Goal: Task Accomplishment & Management: Manage account settings

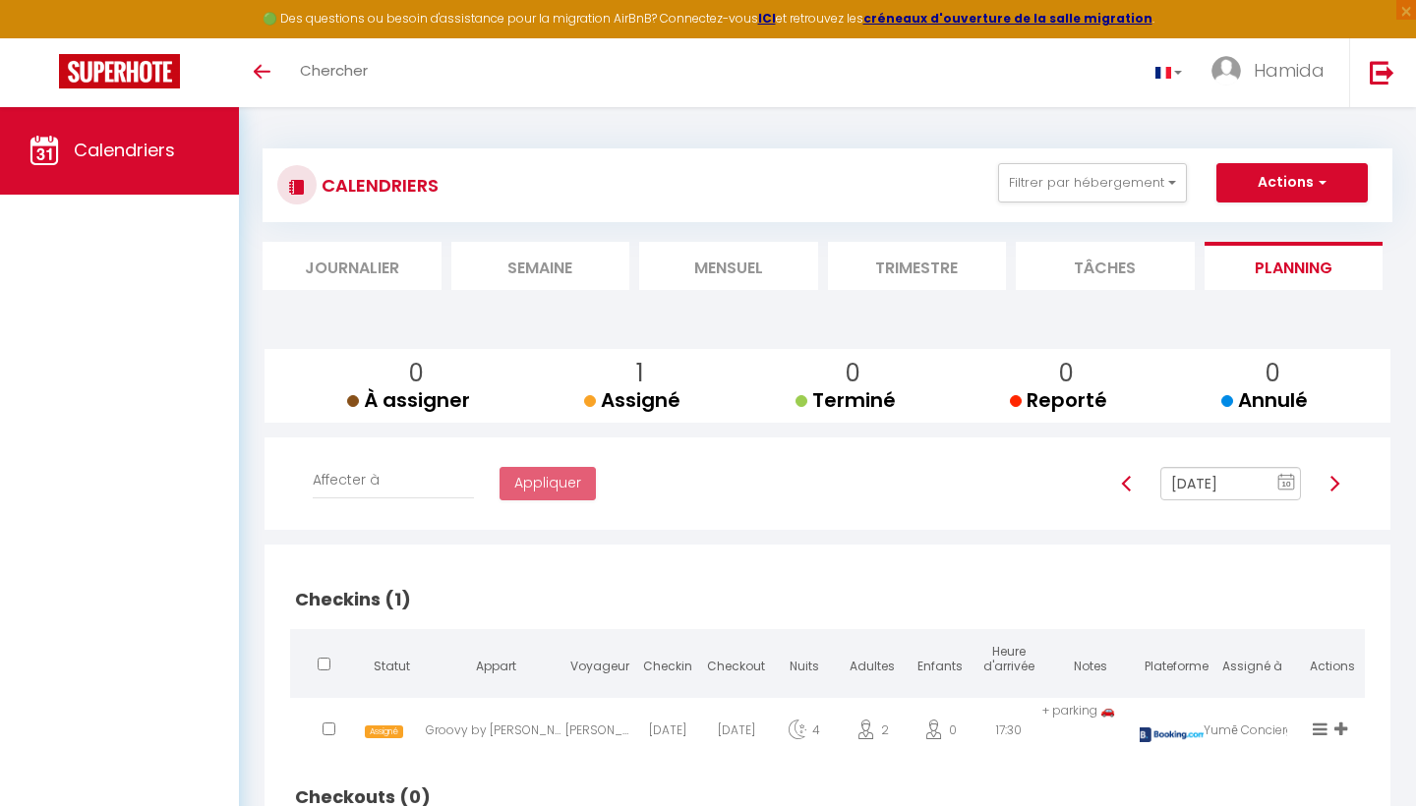
scroll to position [106, 0]
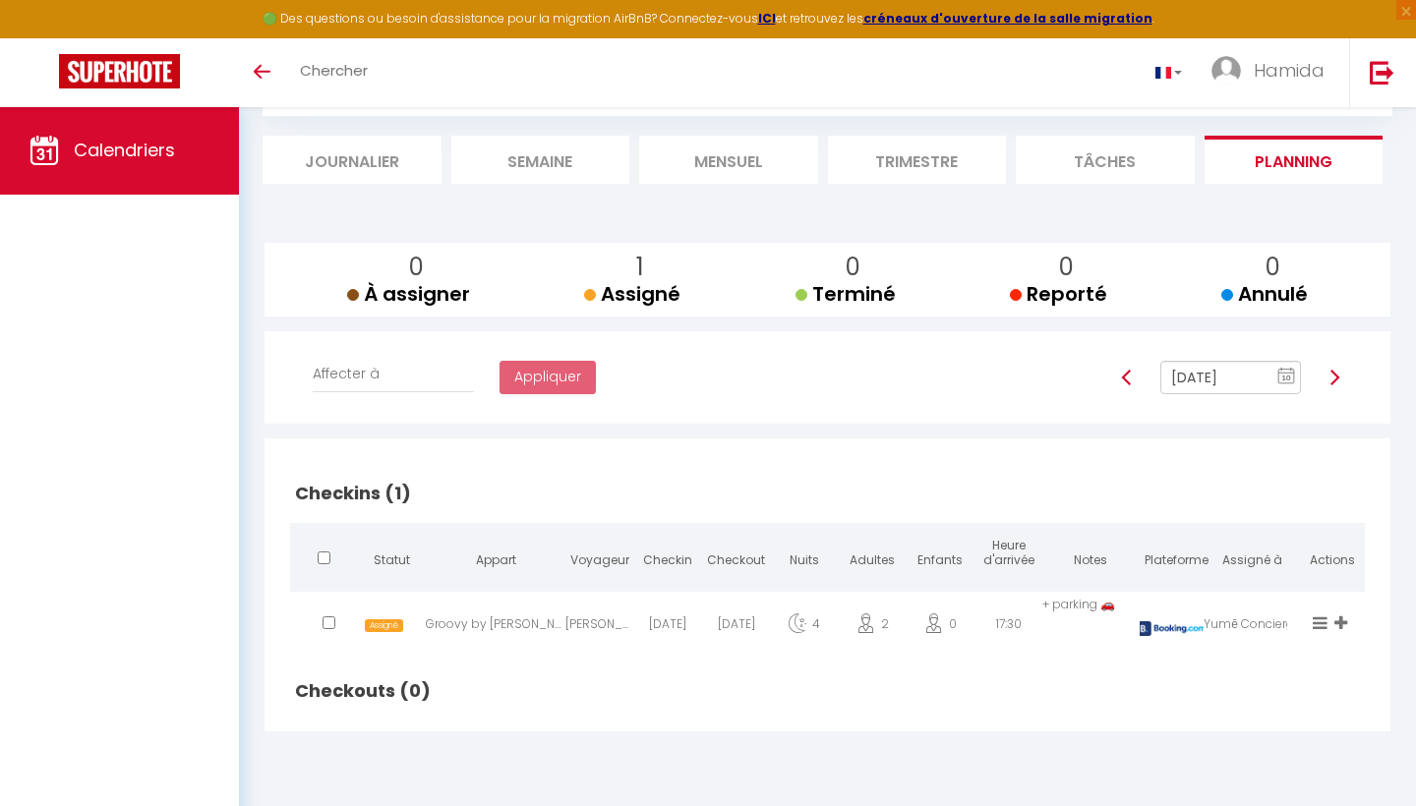
click at [1293, 157] on li "Planning" at bounding box center [1294, 160] width 179 height 48
click at [379, 623] on span "Assigné" at bounding box center [384, 626] width 38 height 13
select select "1"
select select "0"
select select "1"
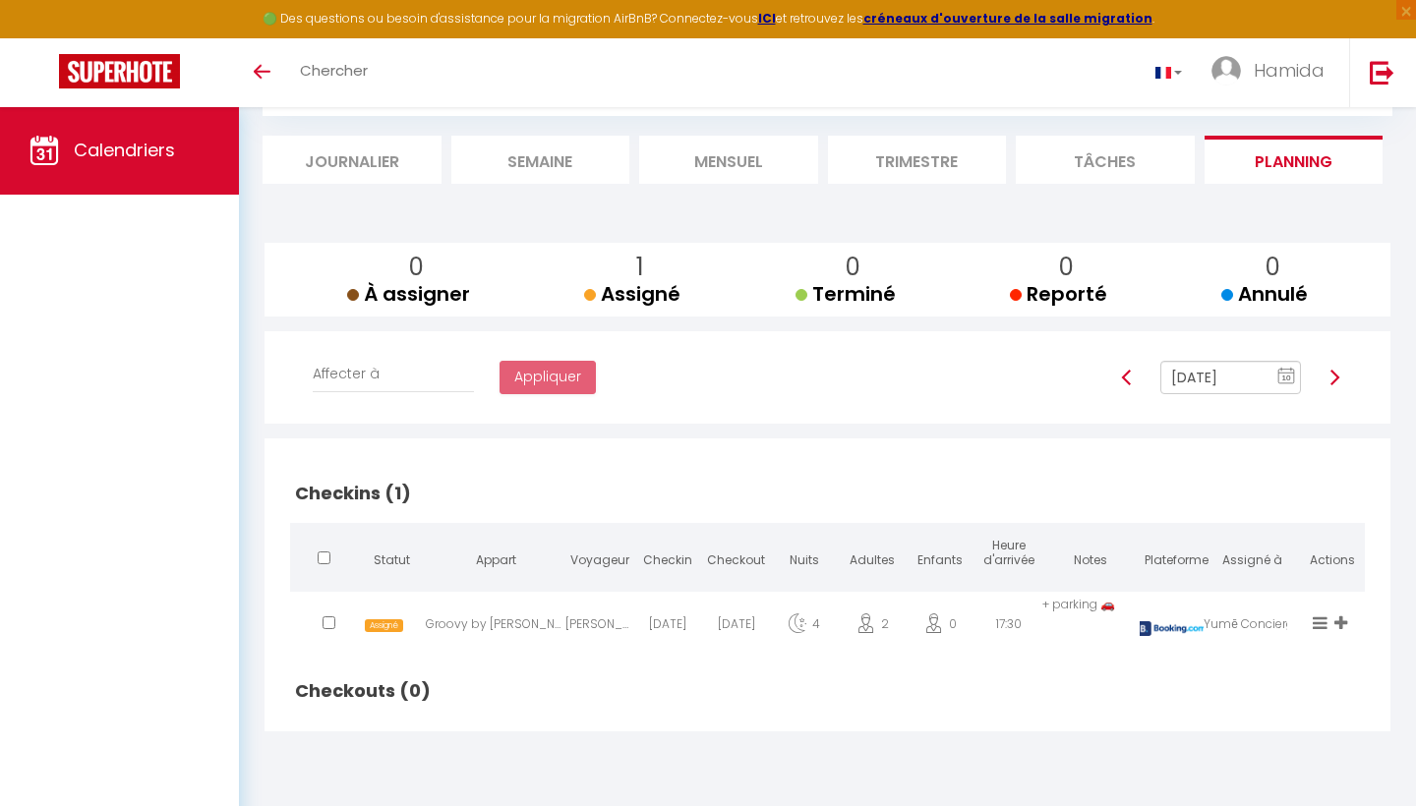
select select
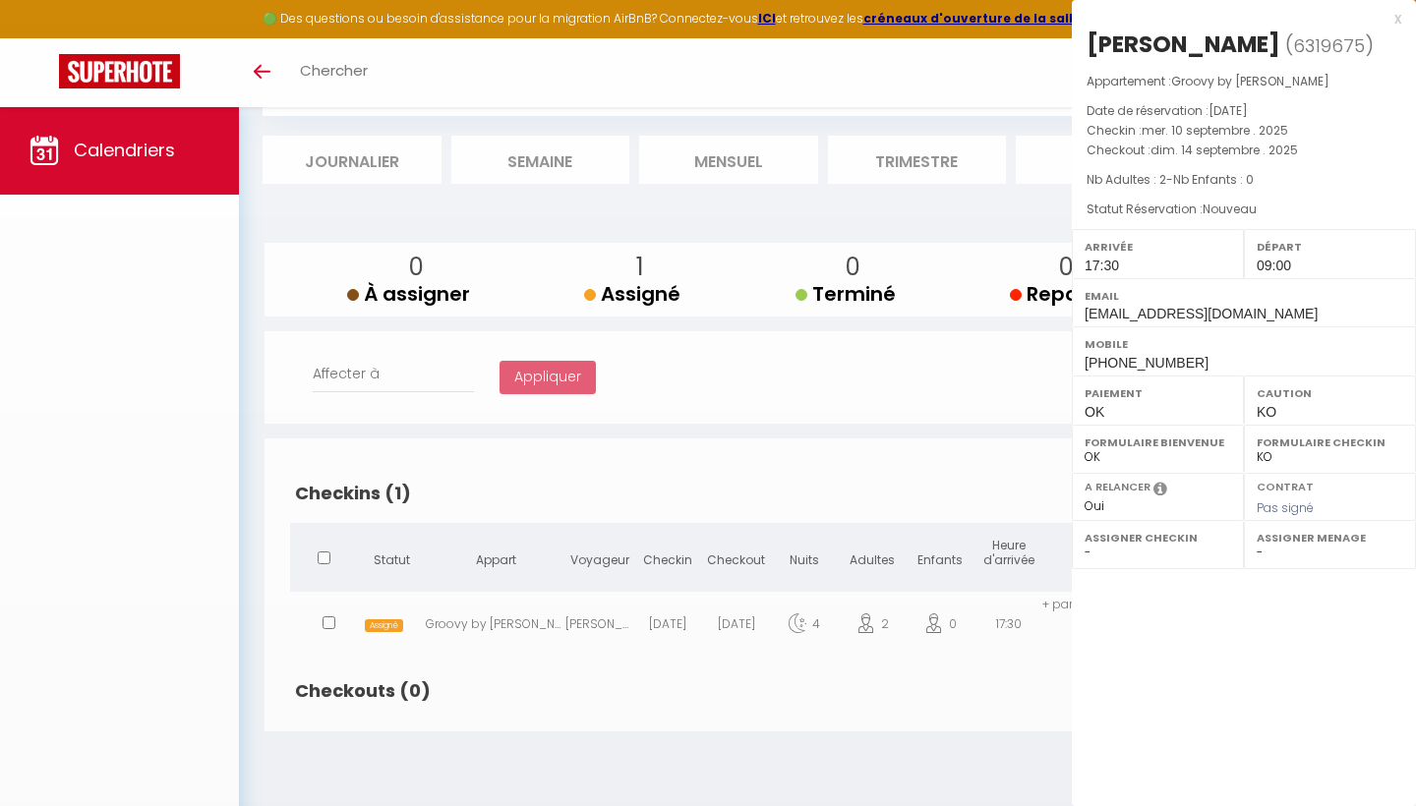
select select "27584"
select select "24469"
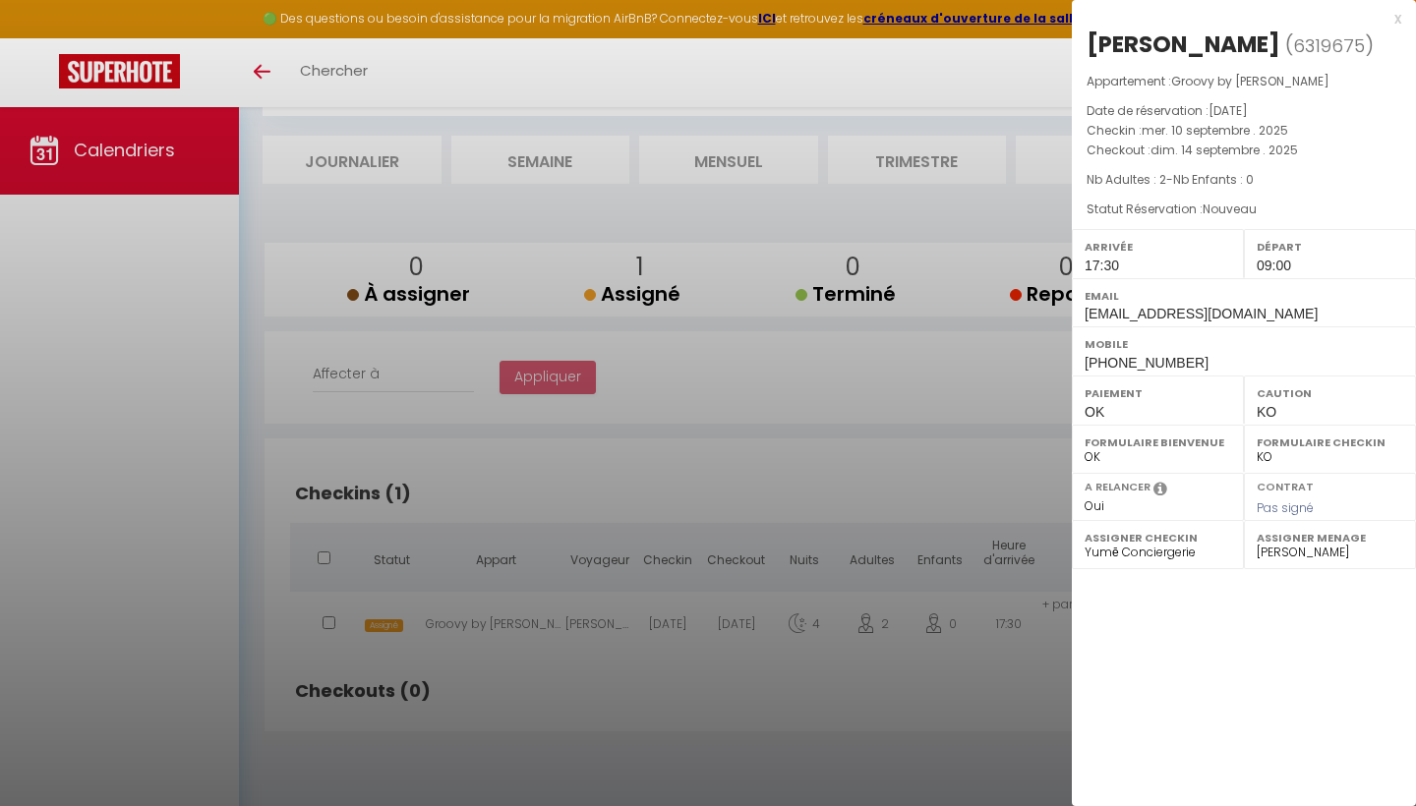
click at [473, 655] on div at bounding box center [708, 403] width 1416 height 806
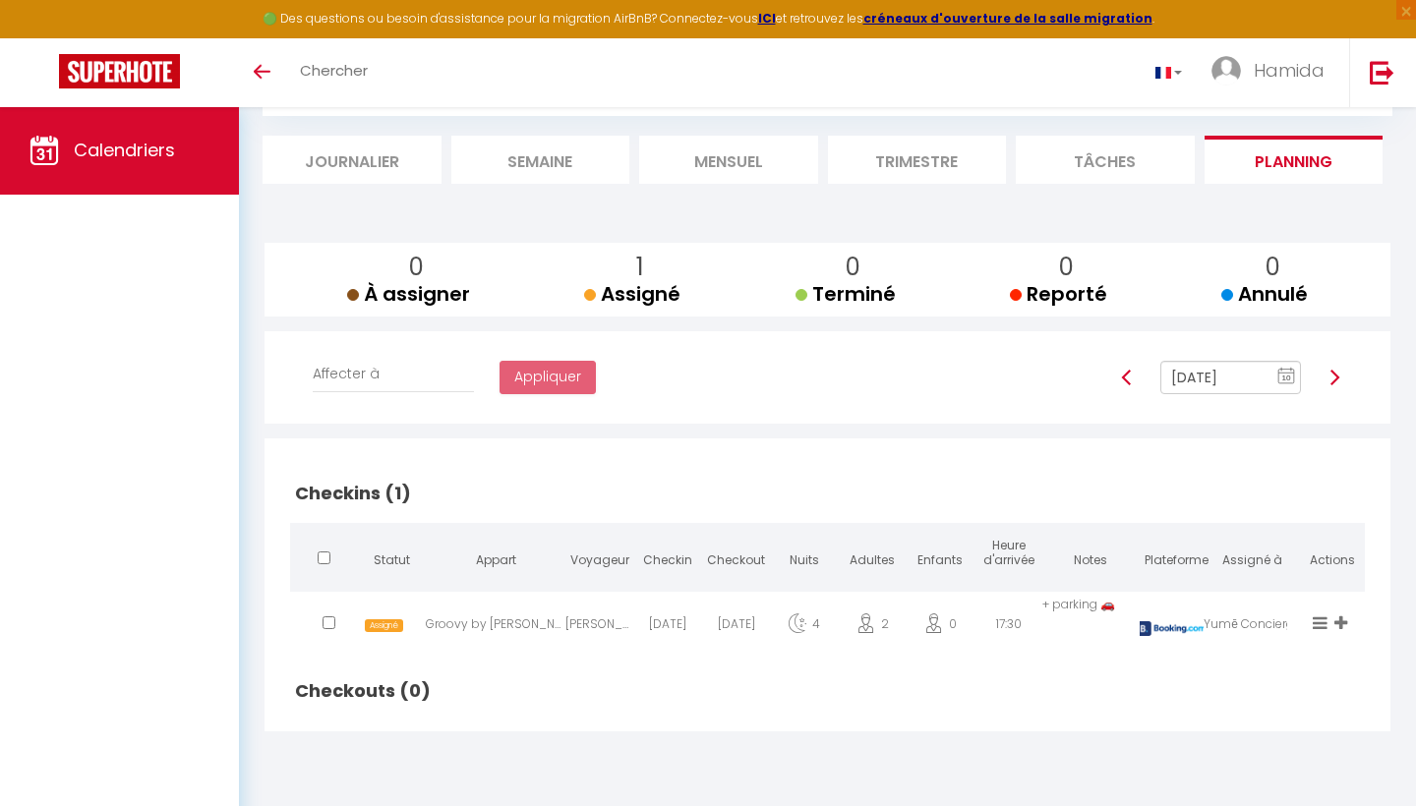
click at [1333, 370] on img at bounding box center [1335, 378] width 16 height 16
type input "[DATE]"
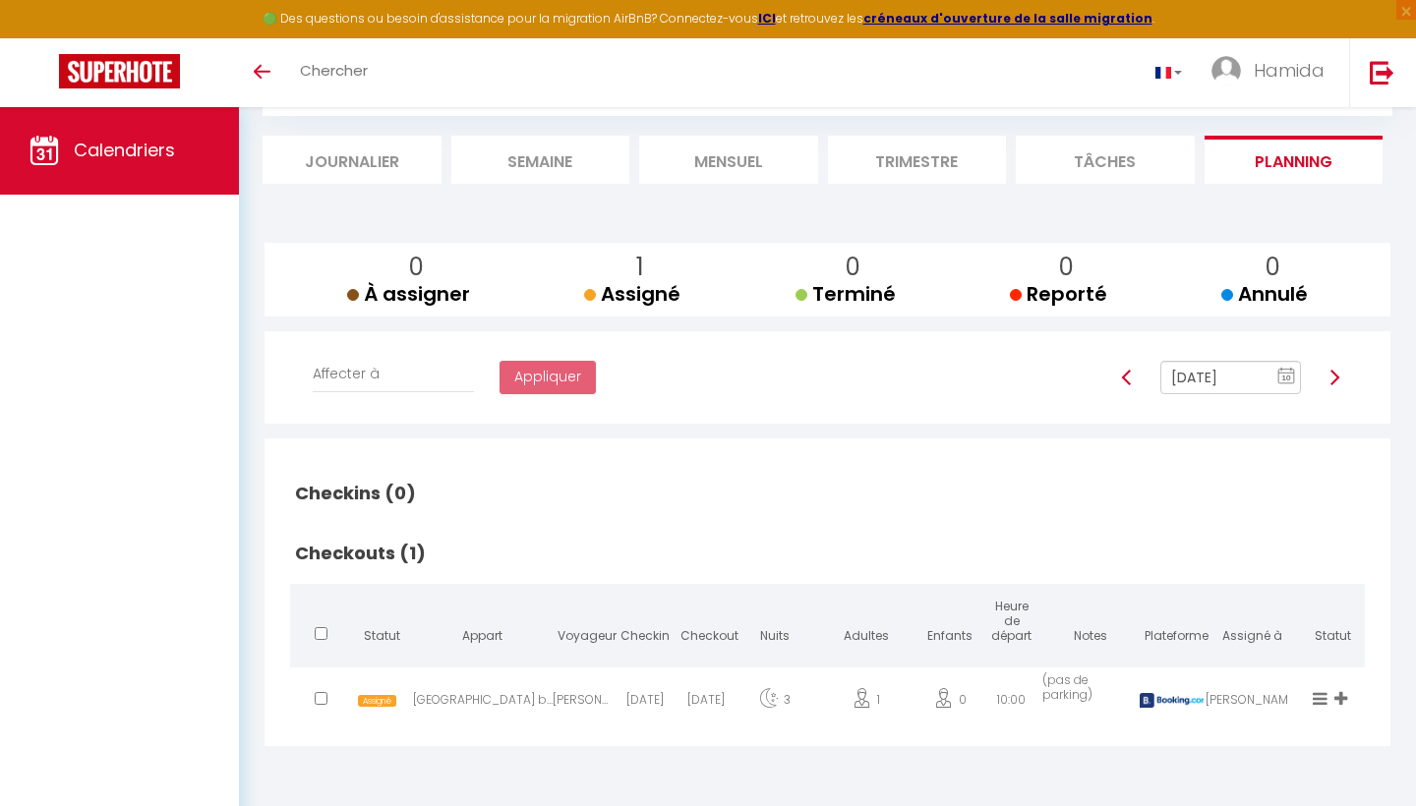
click at [787, 766] on div "0 À assigner À assigner 1 Assigné Assigné 0 Terminé Terminé 0 Reporté Reporté 0…" at bounding box center [828, 494] width 1130 height 563
click at [1321, 700] on icon at bounding box center [1320, 698] width 15 height 17
click at [1255, 740] on div "Checkins (0) Statut Appart Voyageur Checkin Checkout Nuits Adultes Enfants Heur…" at bounding box center [827, 593] width 1100 height 308
click at [1336, 693] on icon at bounding box center [1340, 698] width 13 height 17
click at [1290, 733] on div "À assigner Assigné Terminé Reporté Annulé Désassigner Nicolas Koceila Laila Saf…" at bounding box center [1332, 705] width 90 height 64
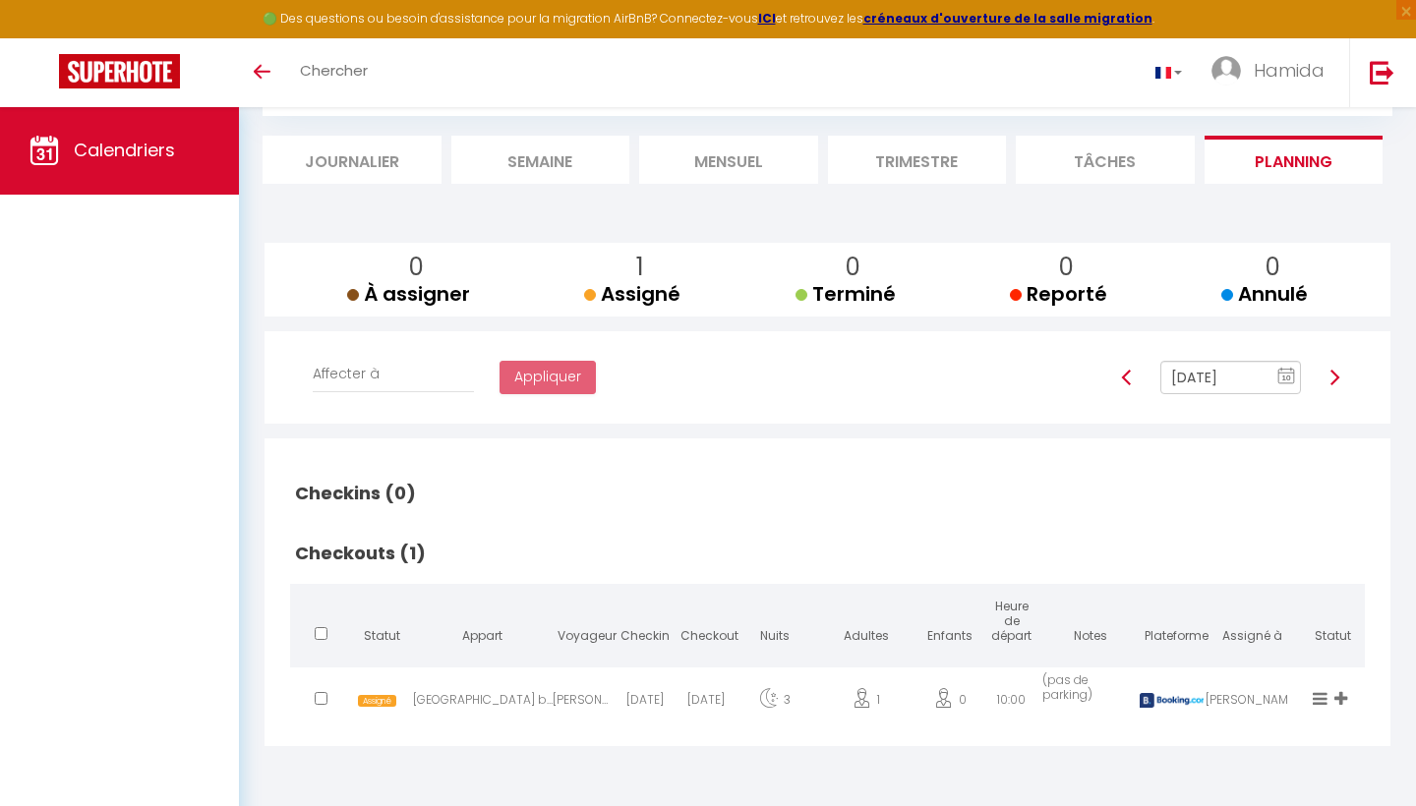
click at [373, 695] on span "Assigné" at bounding box center [377, 701] width 38 height 13
select select "52443"
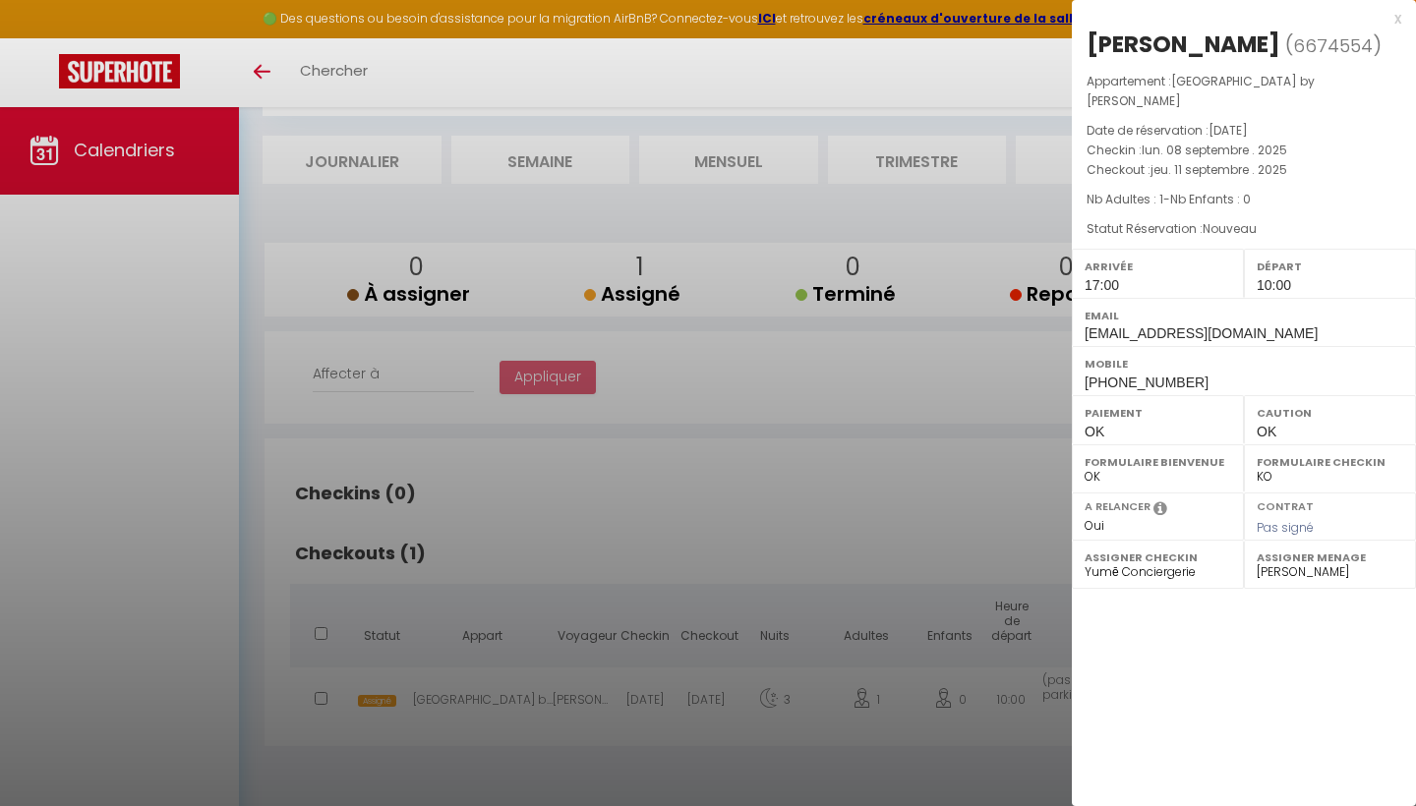
click at [651, 538] on div at bounding box center [708, 403] width 1416 height 806
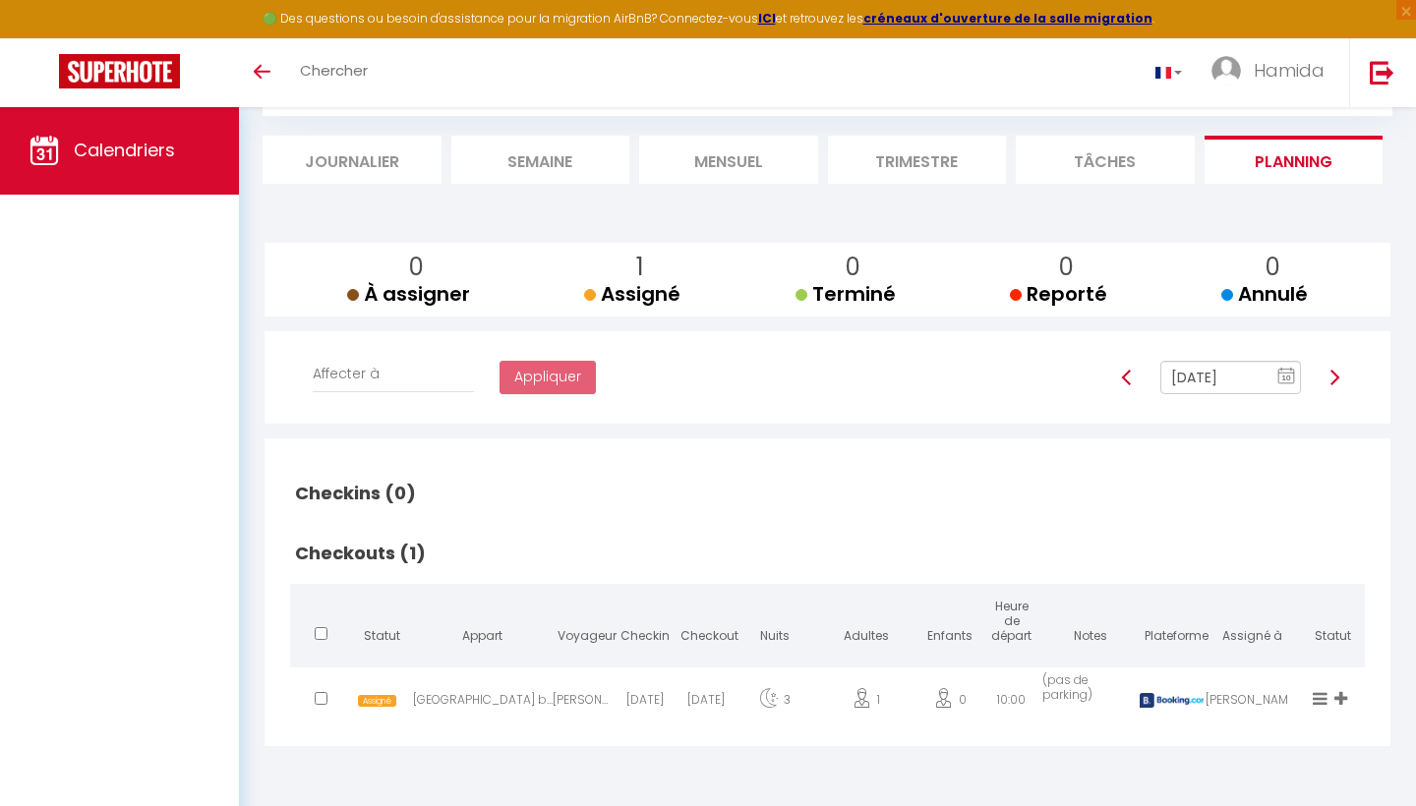
click at [1332, 379] on img at bounding box center [1335, 378] width 16 height 16
type input "Sep 12, 2025"
checkbox input "false"
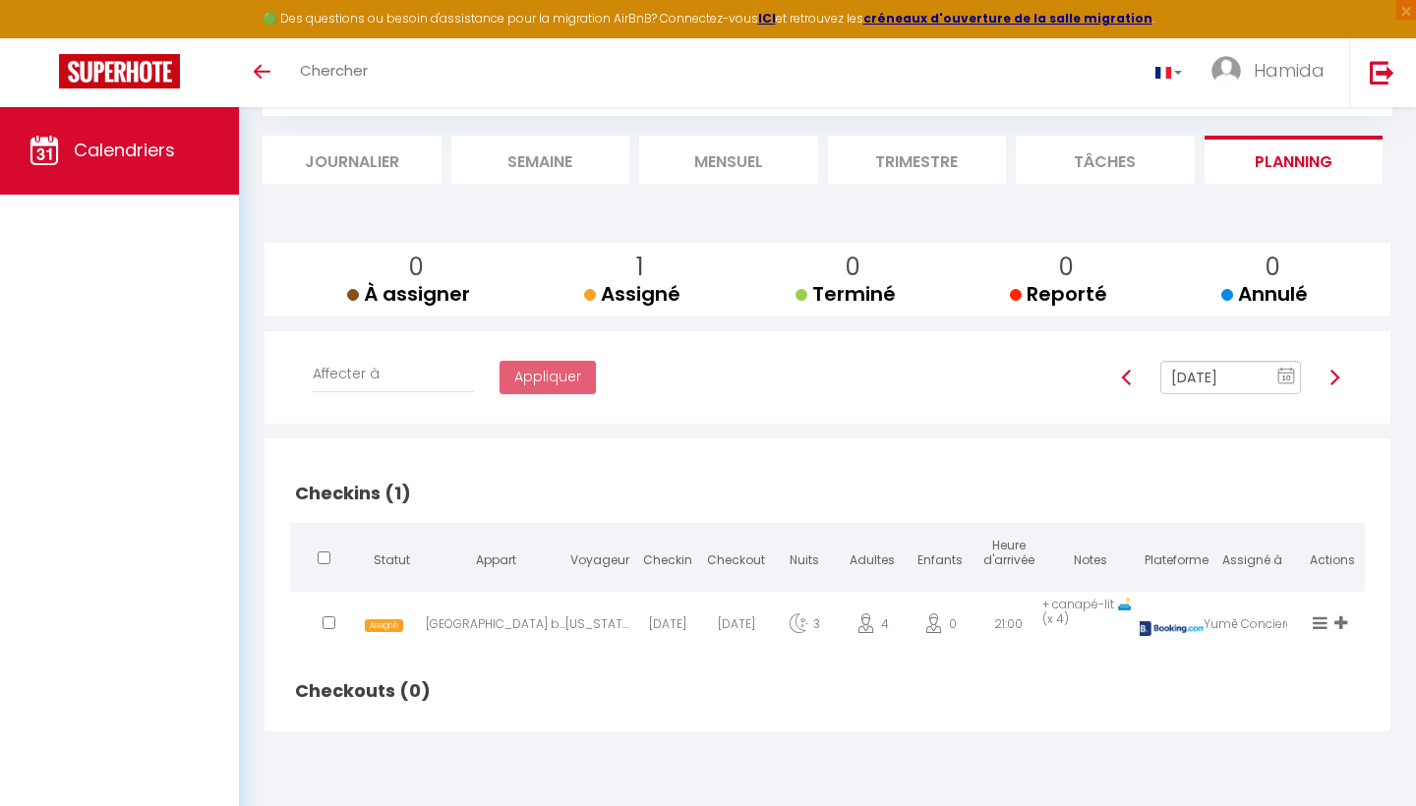
click at [462, 622] on div "[GEOGRAPHIC_DATA] by [PERSON_NAME]" at bounding box center [496, 629] width 140 height 64
select select "49620"
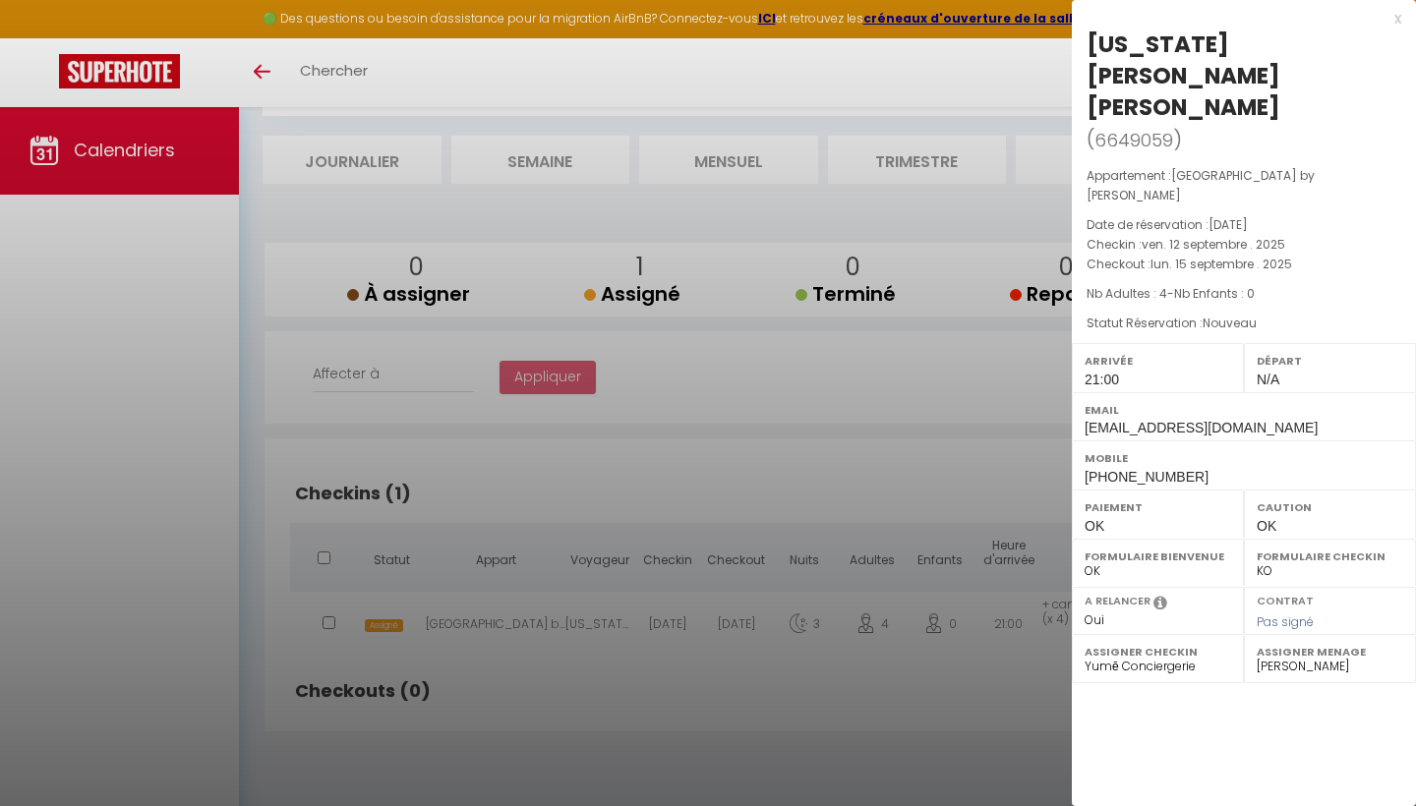
click at [553, 658] on div at bounding box center [708, 403] width 1416 height 806
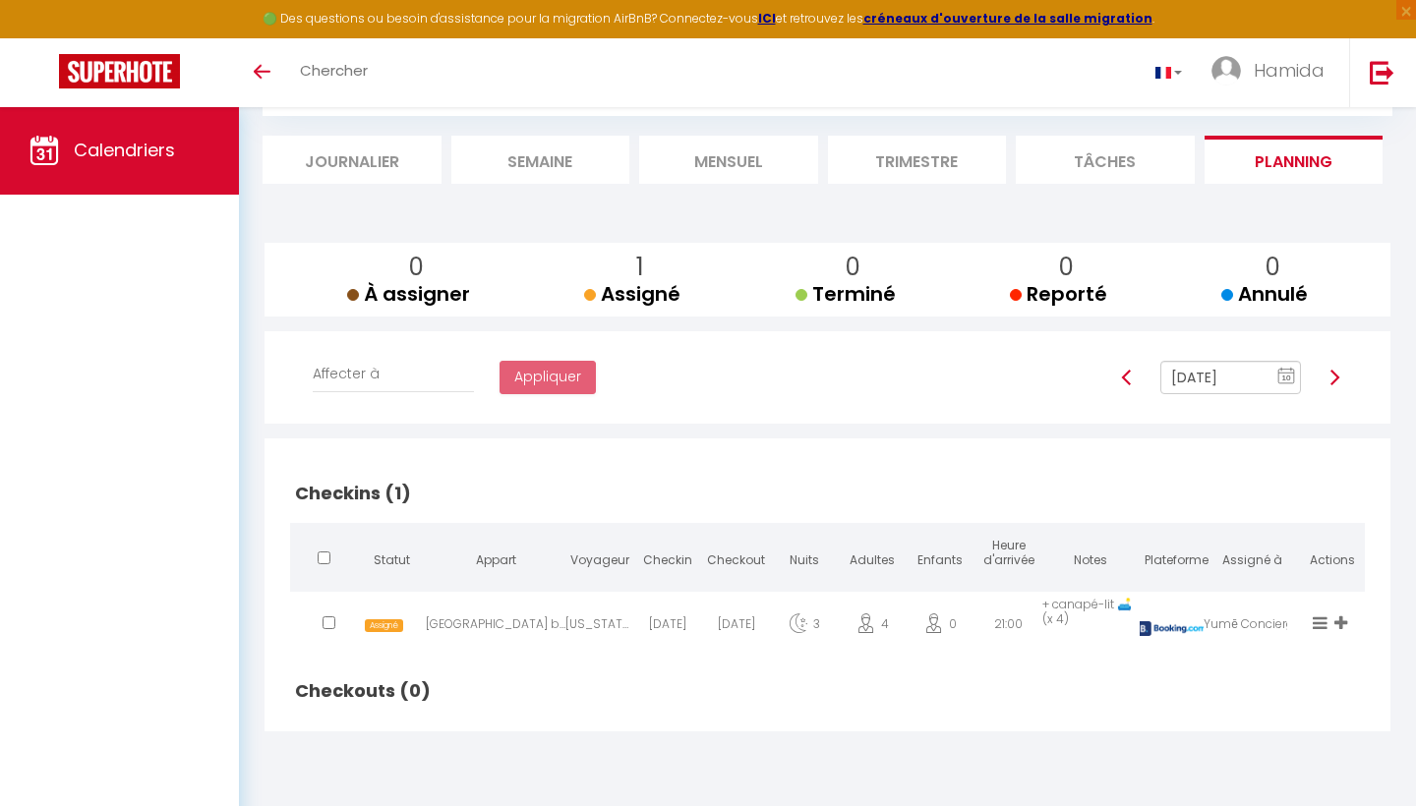
click at [1329, 378] on img at bounding box center [1335, 378] width 16 height 16
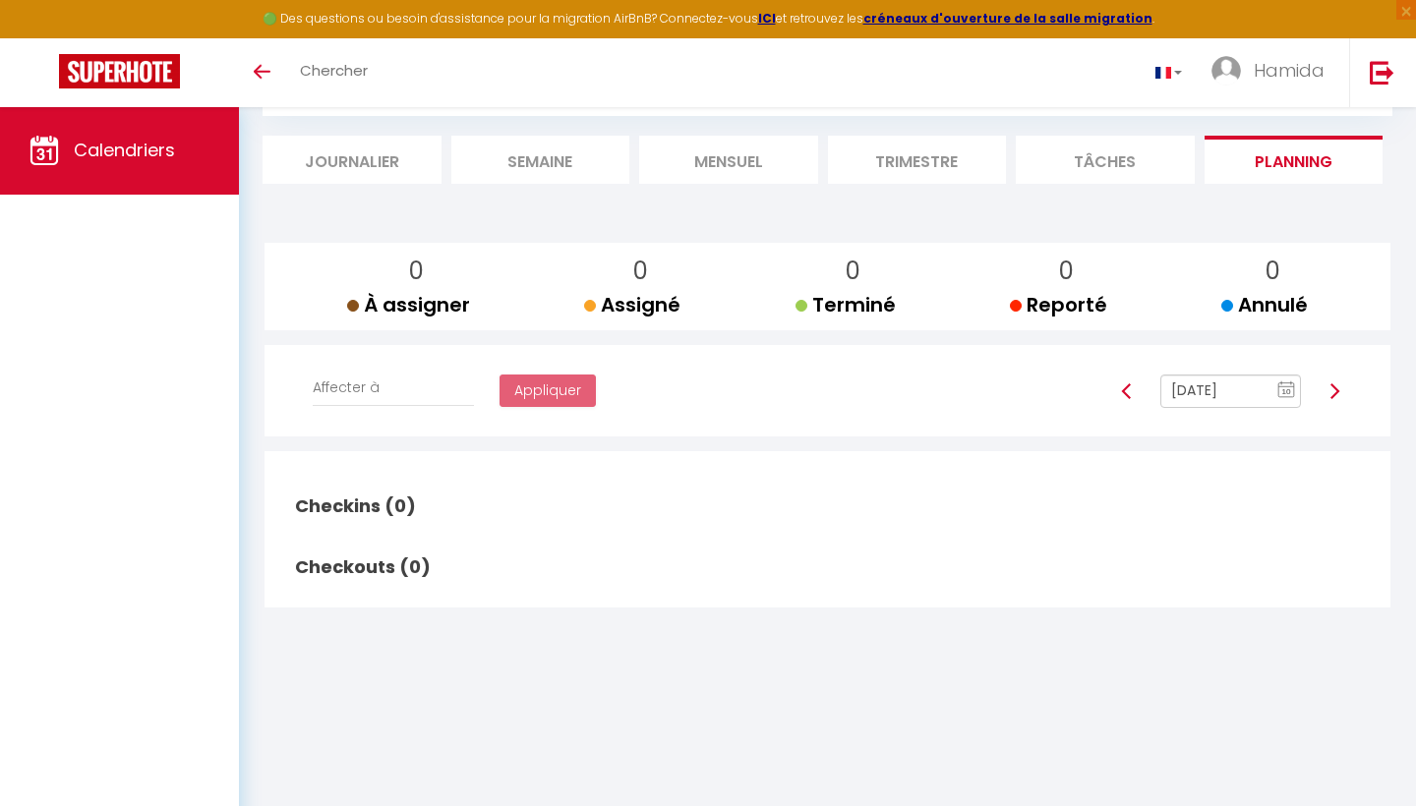
click at [1329, 378] on div at bounding box center [1334, 391] width 41 height 33
click at [1331, 386] on img at bounding box center [1335, 392] width 16 height 16
type input "Sep 14, 2025"
checkbox input "false"
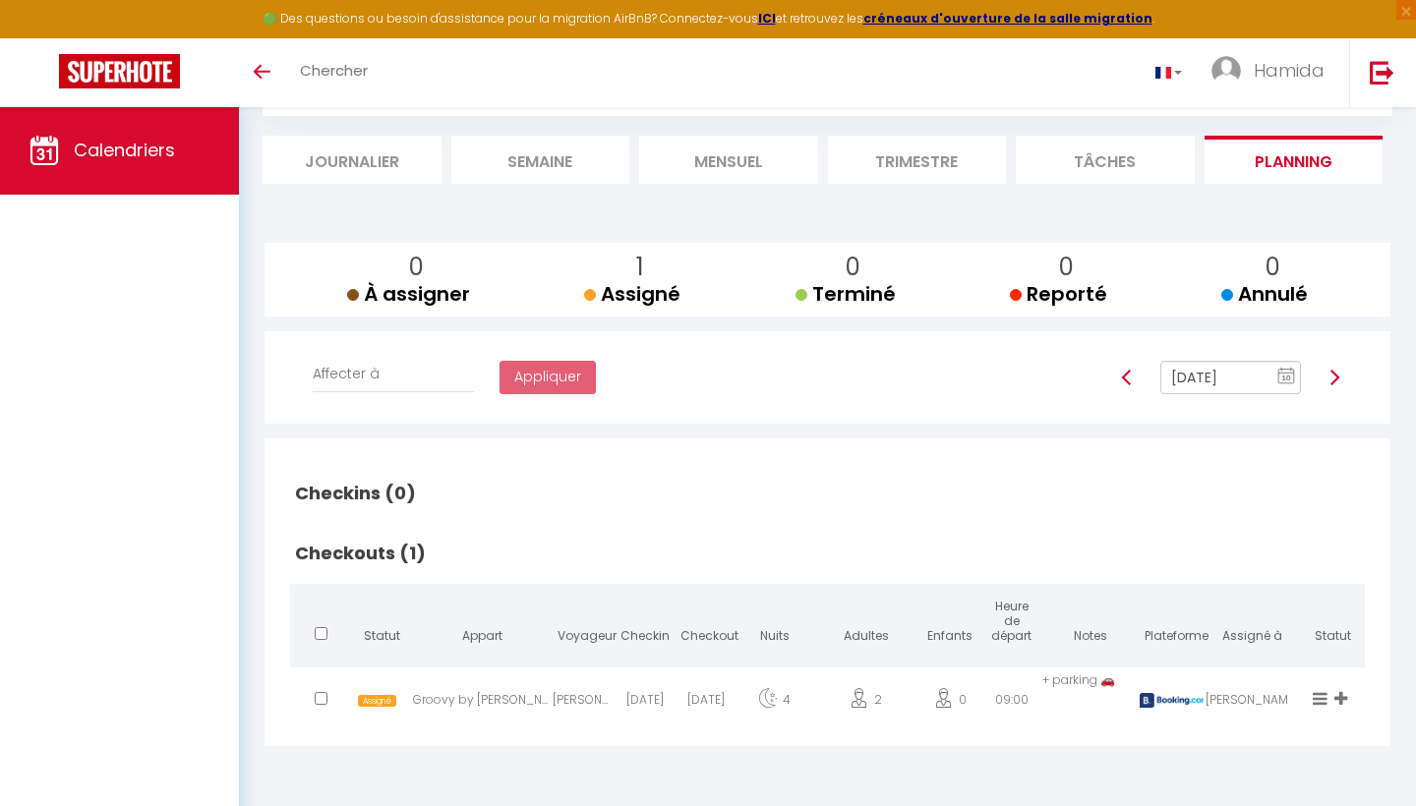
click at [451, 703] on div "Groovy by [PERSON_NAME]" at bounding box center [483, 705] width 140 height 64
select select "1"
select select "24469"
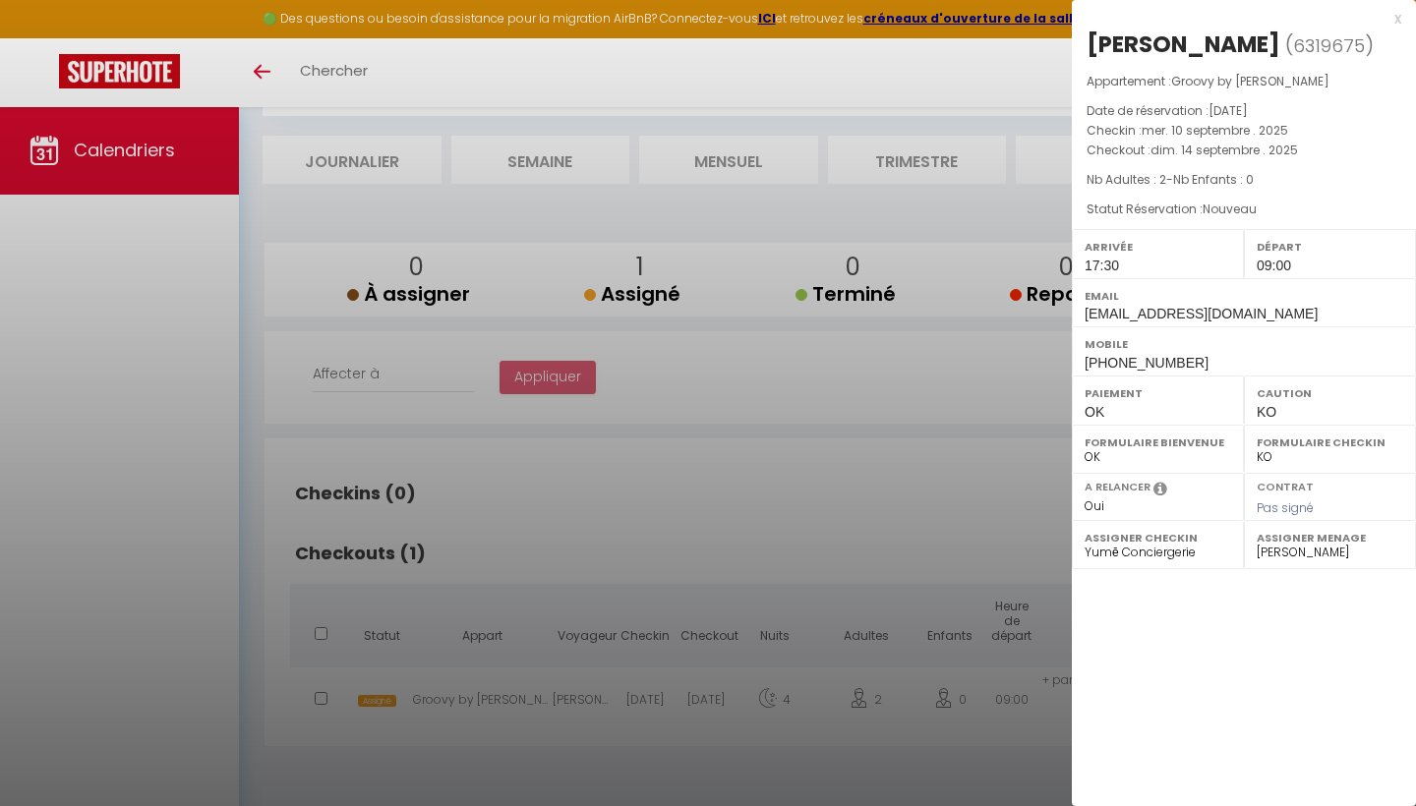
click at [632, 535] on div at bounding box center [708, 403] width 1416 height 806
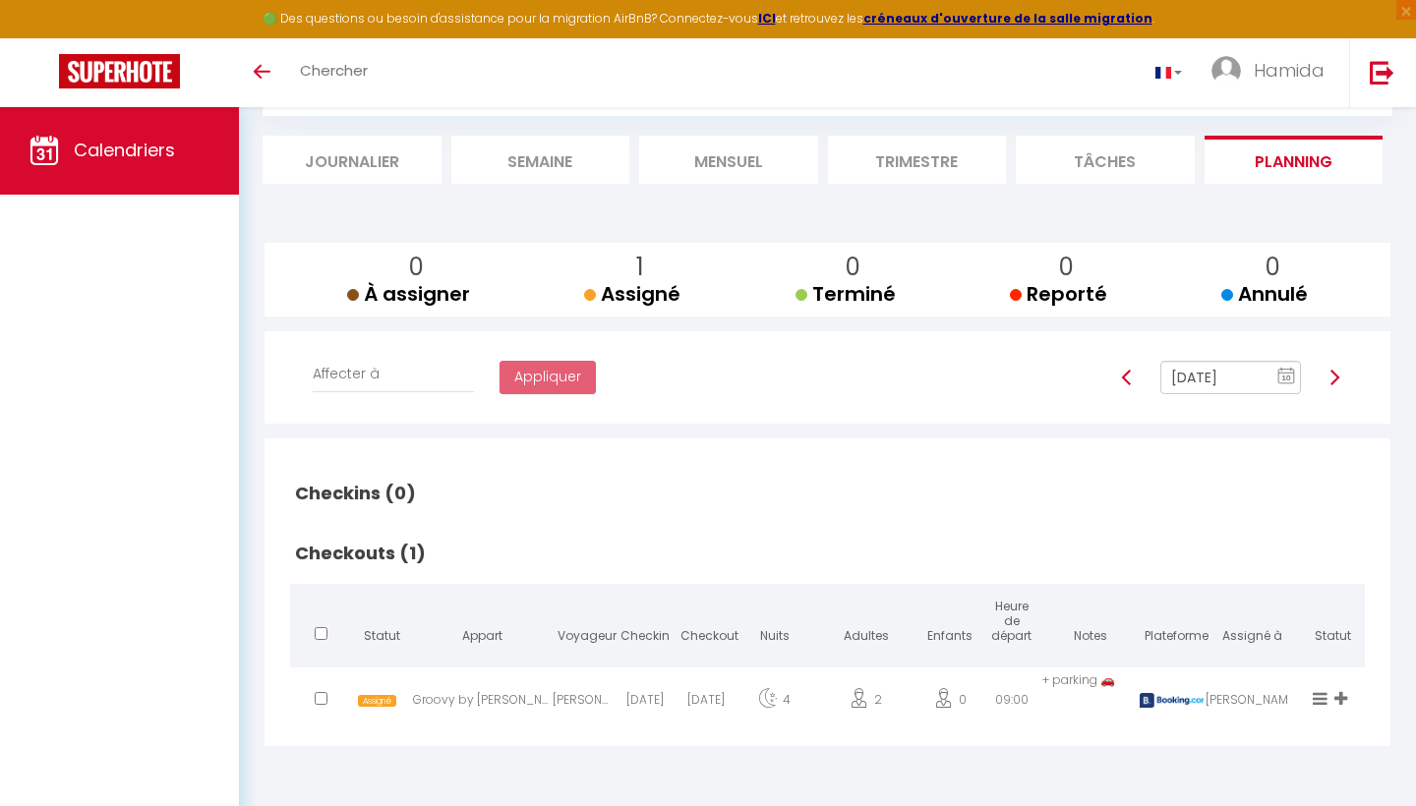
click at [1322, 379] on div at bounding box center [1334, 377] width 41 height 33
click at [1329, 371] on img at bounding box center [1335, 378] width 16 height 16
type input "[DATE]"
checkbox input "false"
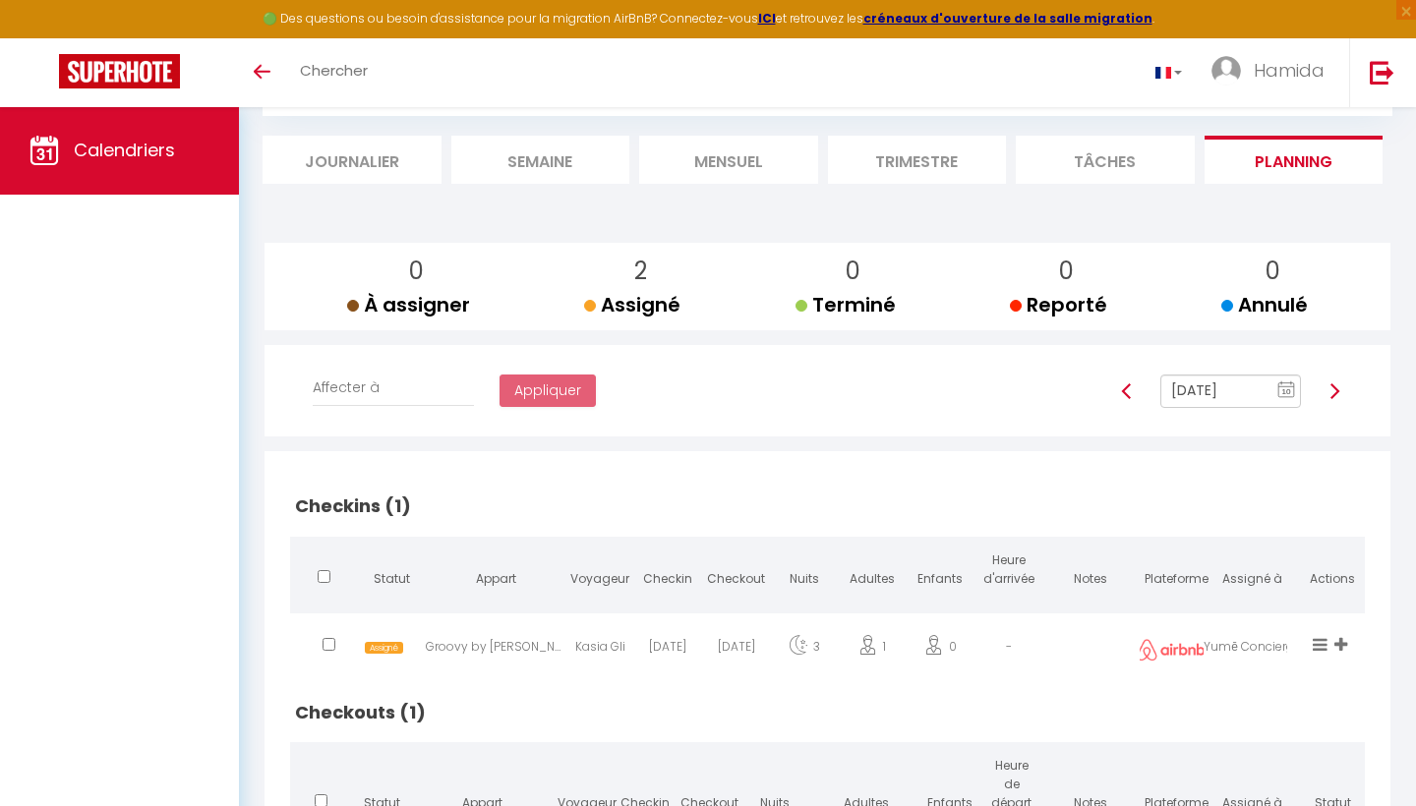
scroll to position [262, 0]
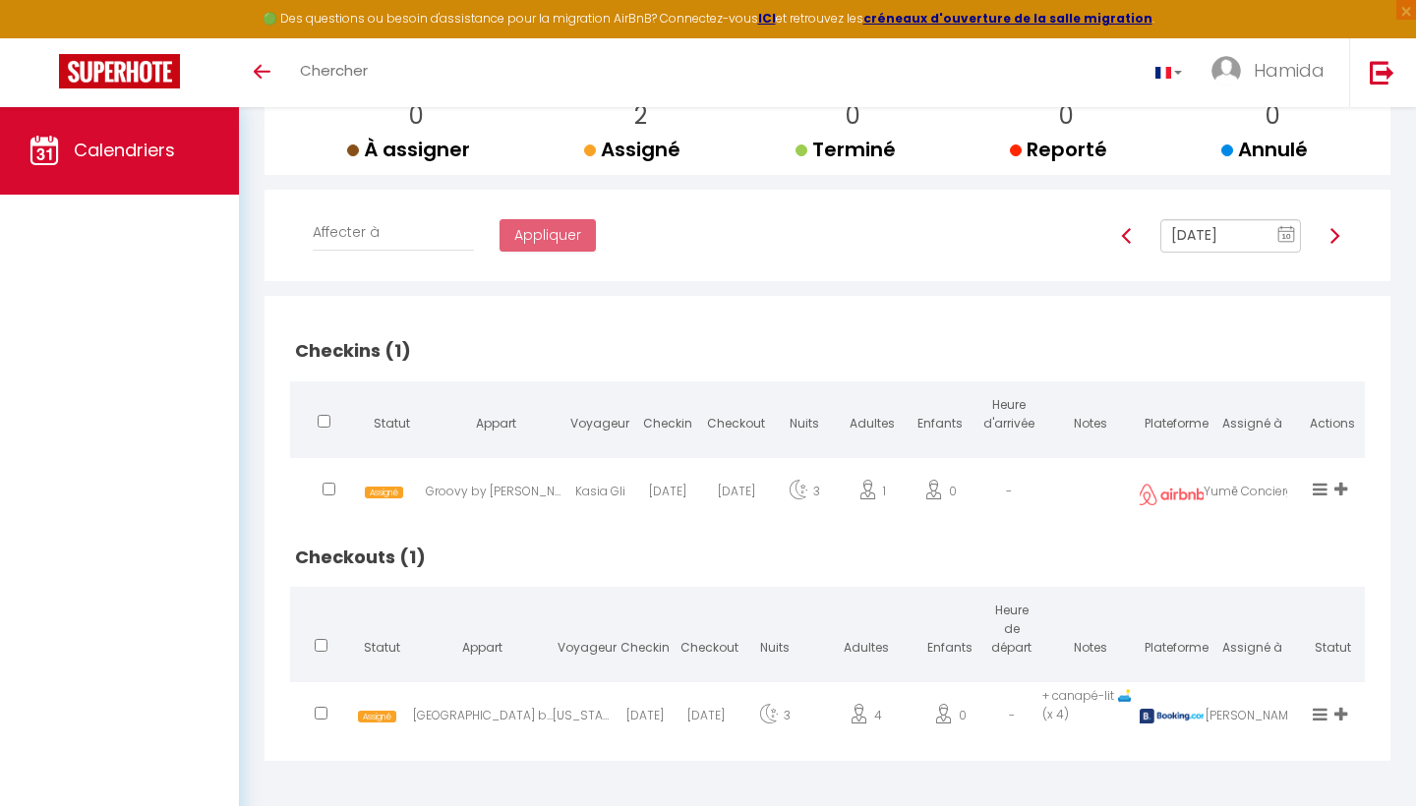
click at [487, 484] on div "Groovy by [PERSON_NAME]" at bounding box center [496, 495] width 140 height 64
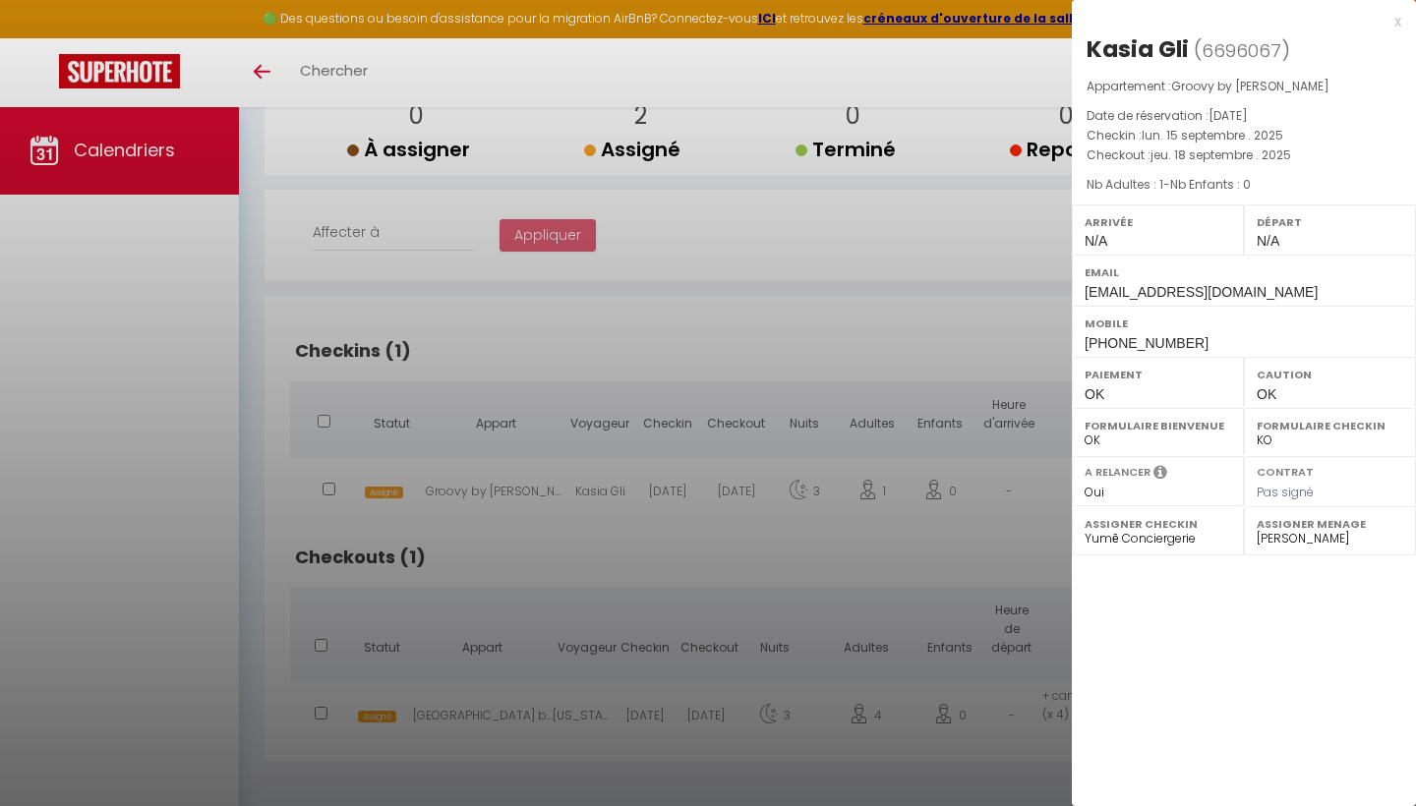
click at [639, 350] on div at bounding box center [708, 403] width 1416 height 806
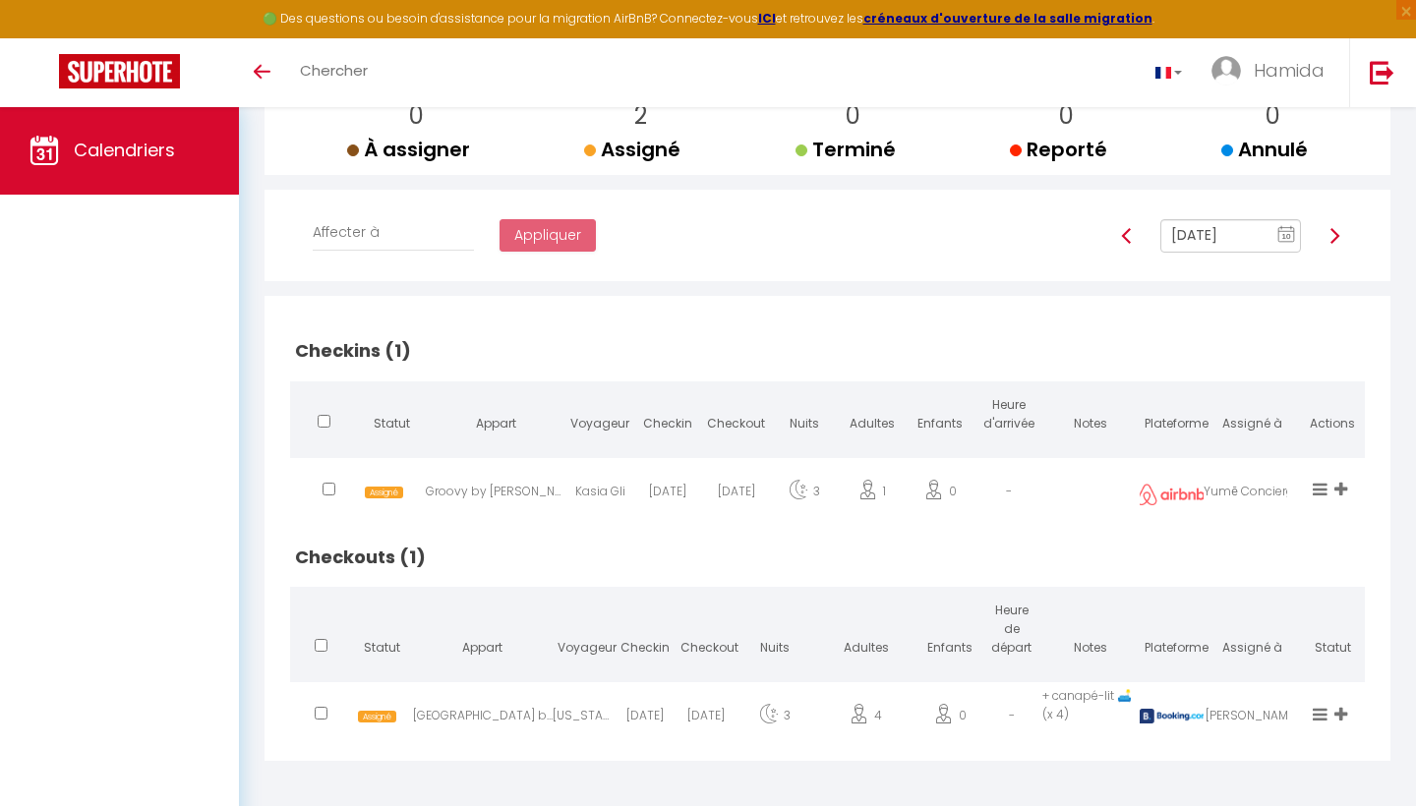
click at [514, 485] on div "Groovy by [PERSON_NAME]" at bounding box center [496, 495] width 140 height 64
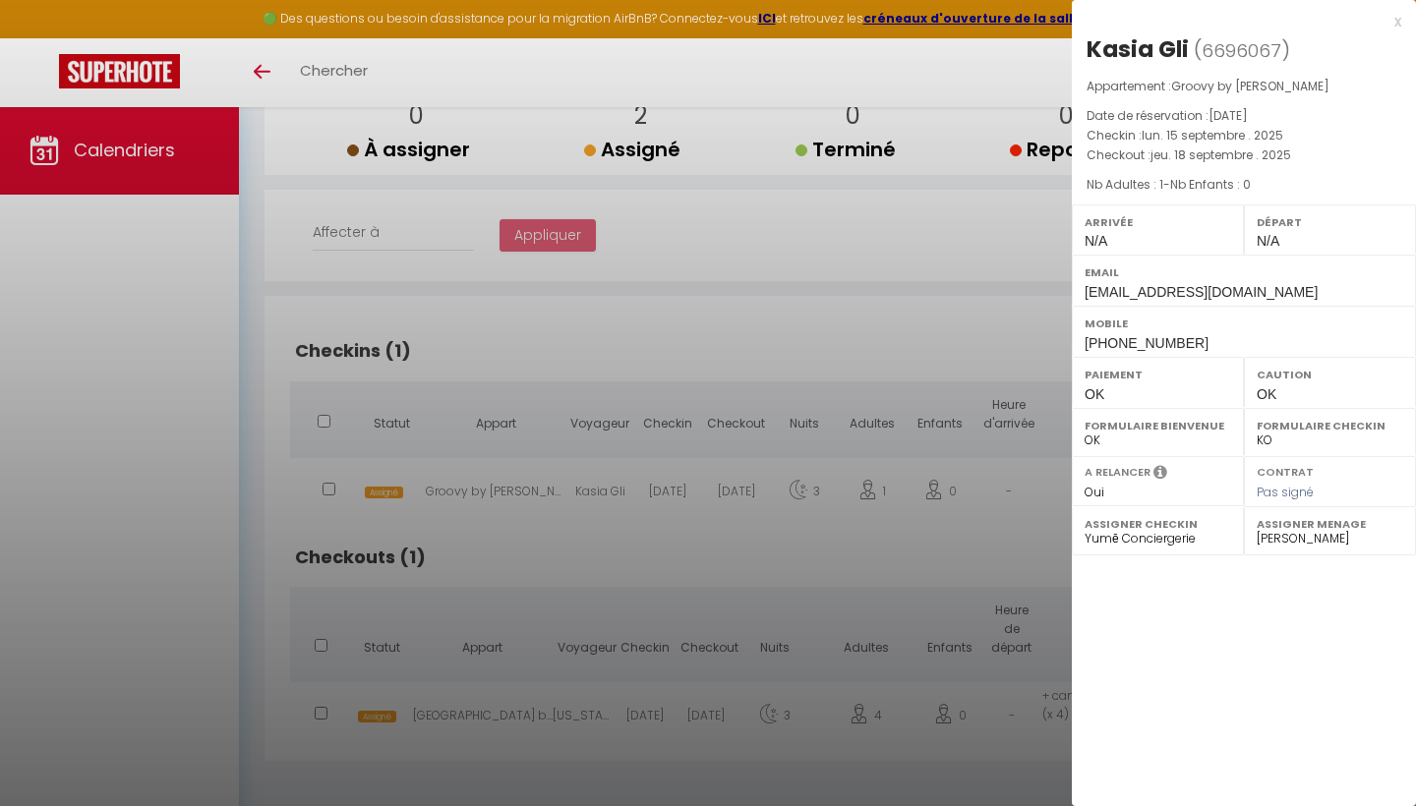
click at [514, 485] on div at bounding box center [708, 403] width 1416 height 806
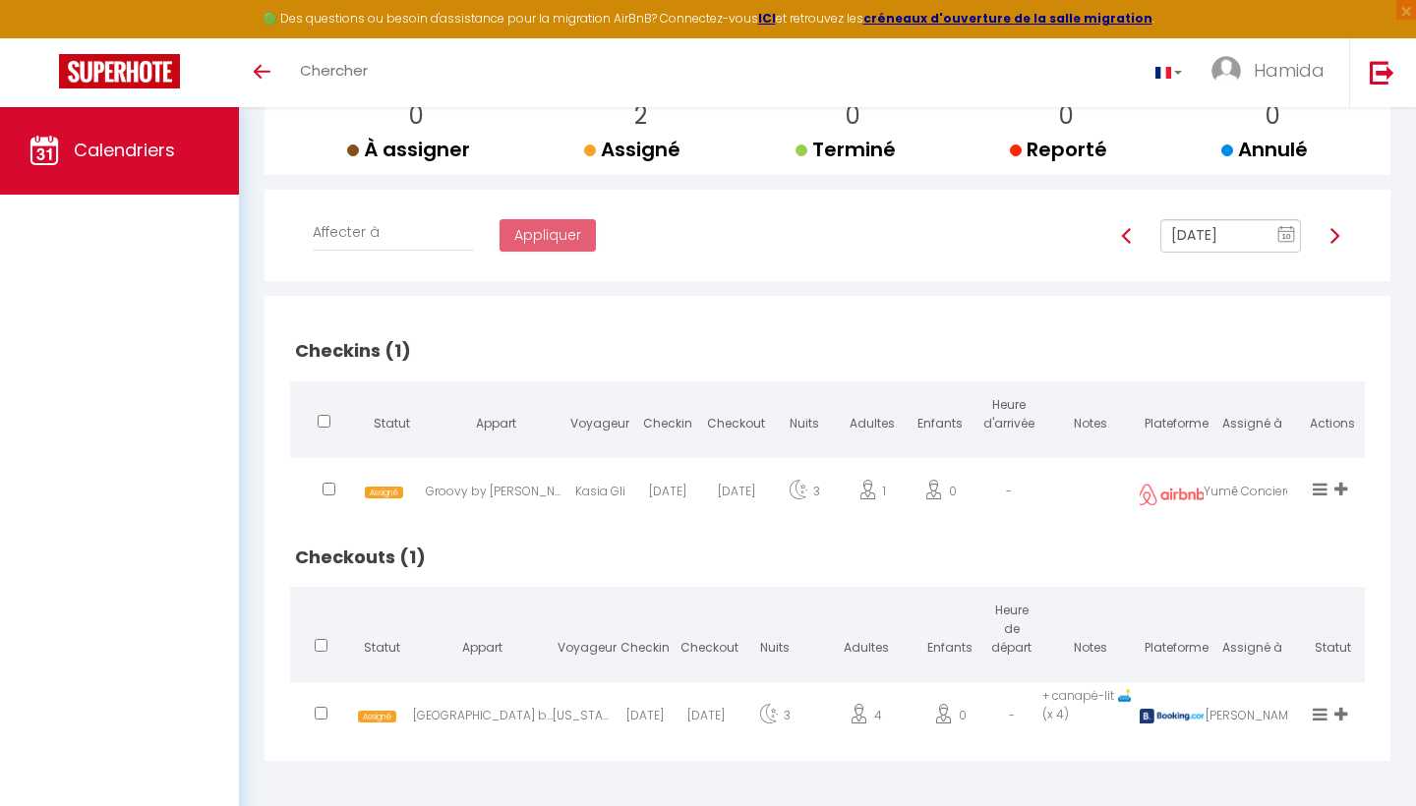
click at [483, 709] on div "[GEOGRAPHIC_DATA] by [PERSON_NAME]" at bounding box center [483, 719] width 140 height 64
select select "49620"
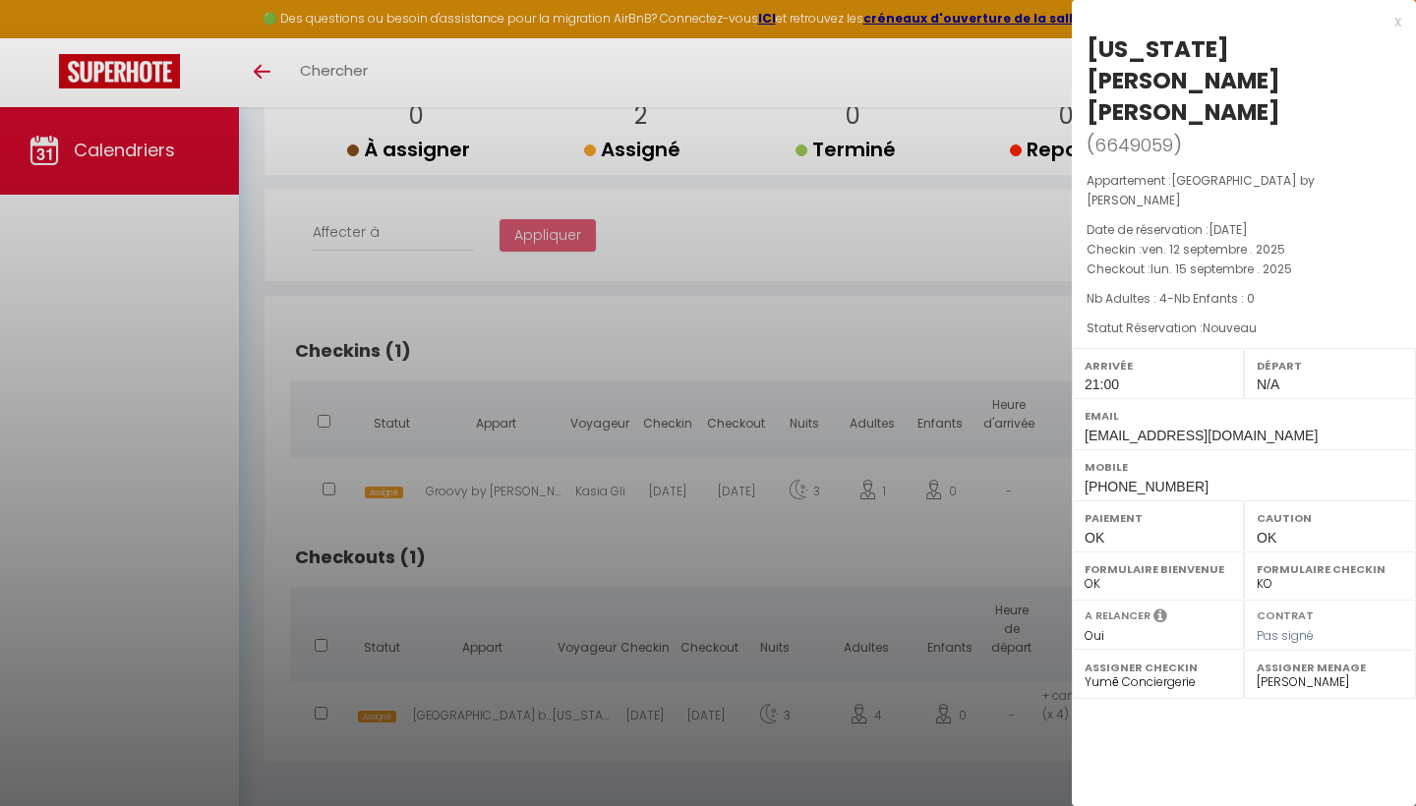
click at [565, 552] on div at bounding box center [708, 403] width 1416 height 806
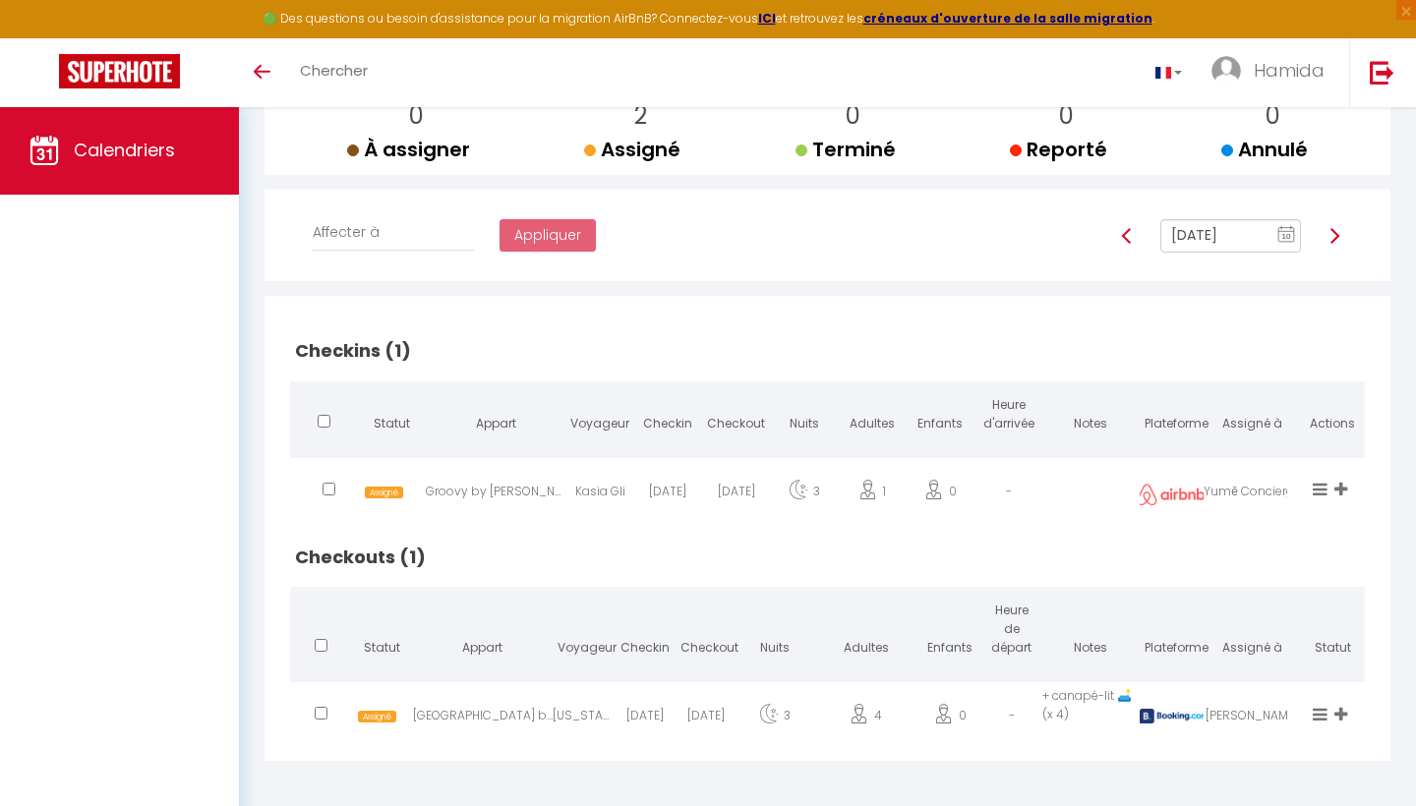
click at [1337, 233] on img at bounding box center [1335, 236] width 16 height 16
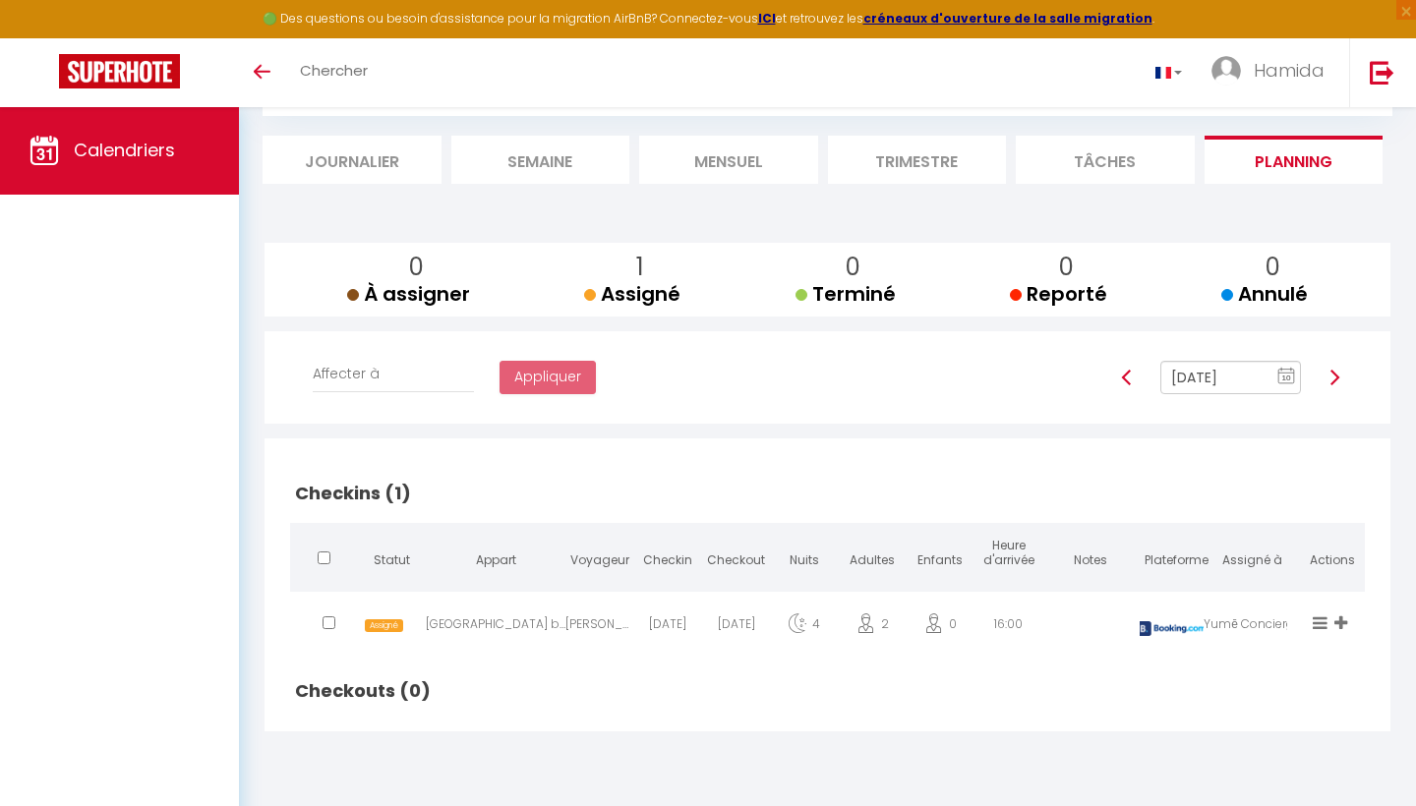
scroll to position [106, 0]
click at [525, 622] on div "[GEOGRAPHIC_DATA] by [PERSON_NAME]" at bounding box center [496, 629] width 140 height 64
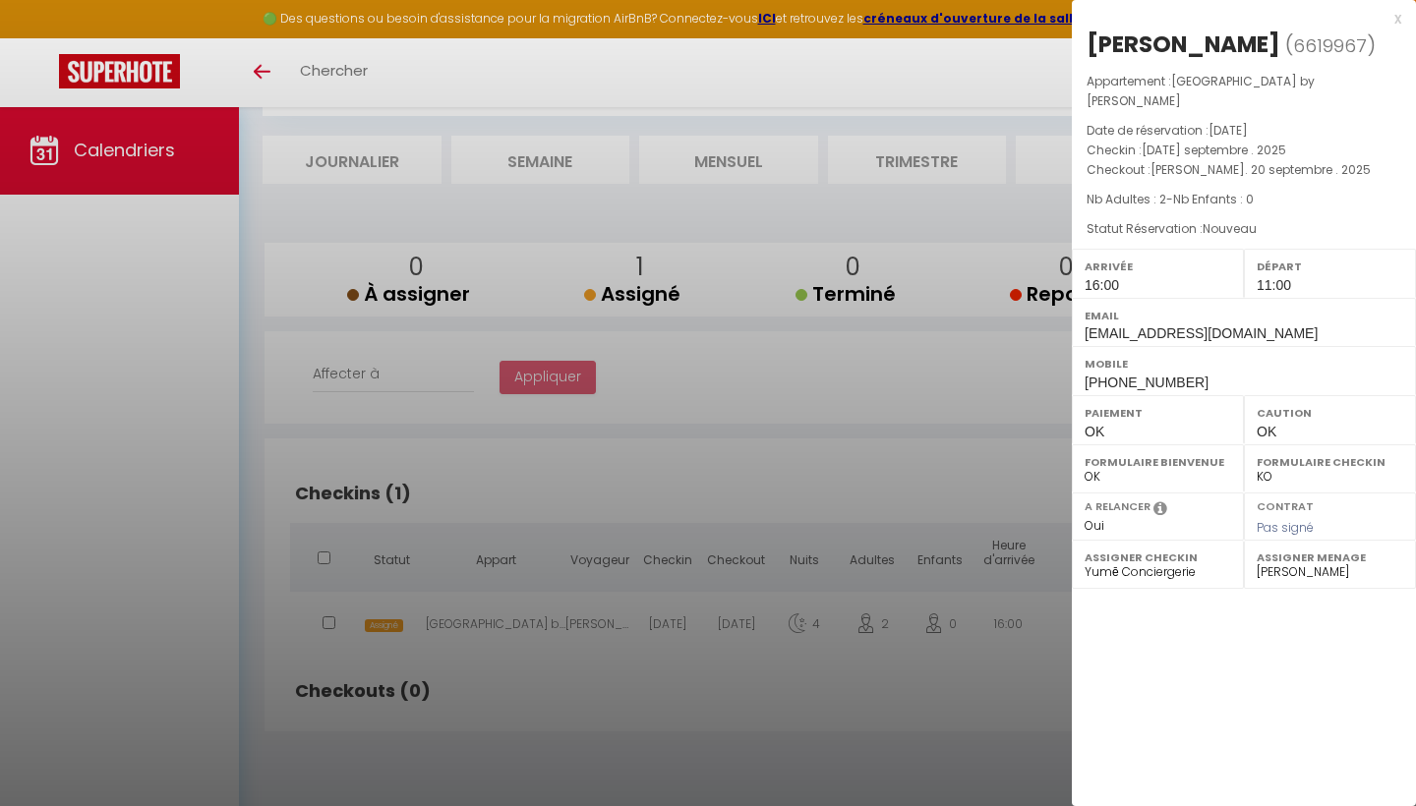
click at [596, 719] on div at bounding box center [708, 403] width 1416 height 806
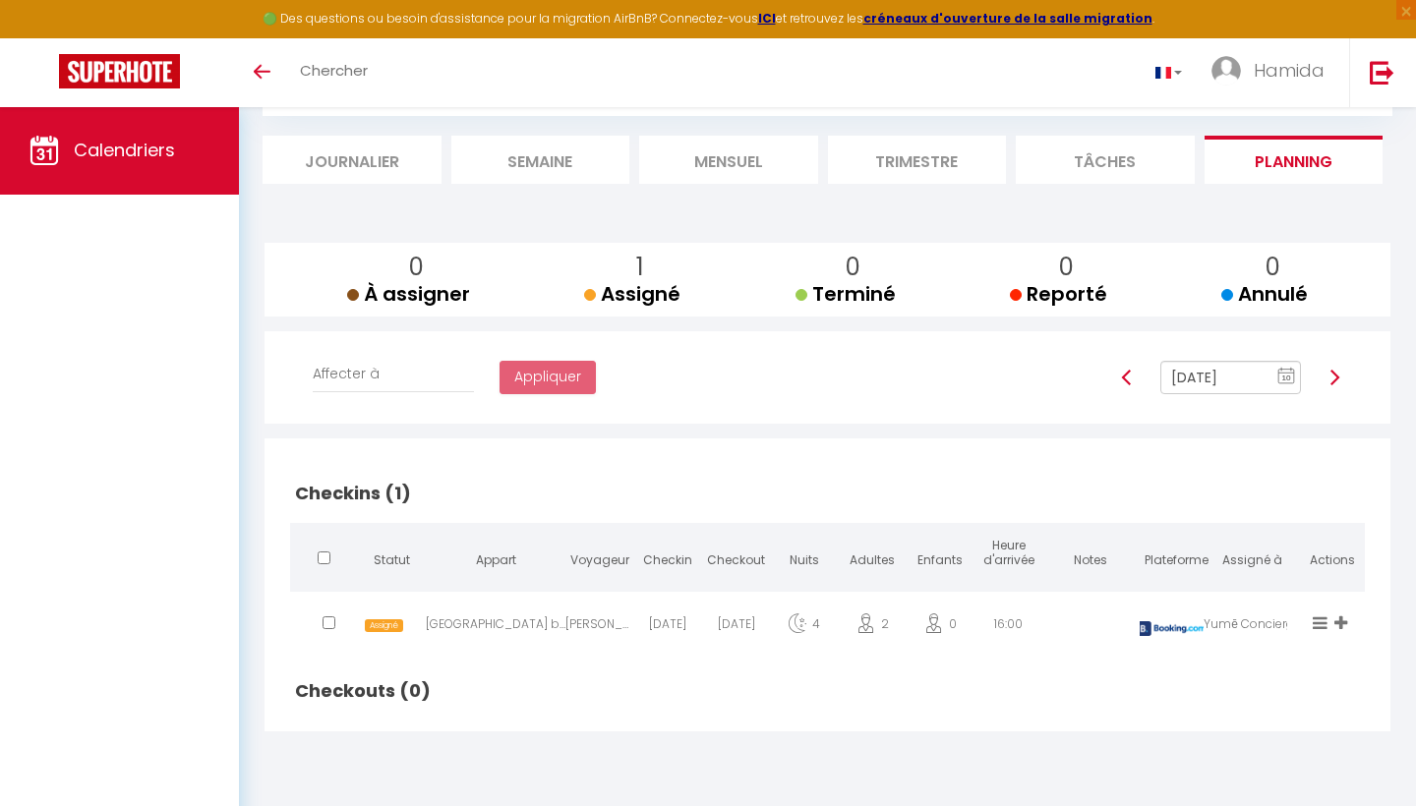
click at [1329, 372] on img at bounding box center [1335, 378] width 16 height 16
type input "Sep 17, 2025"
